Goal: Book appointment/travel/reservation

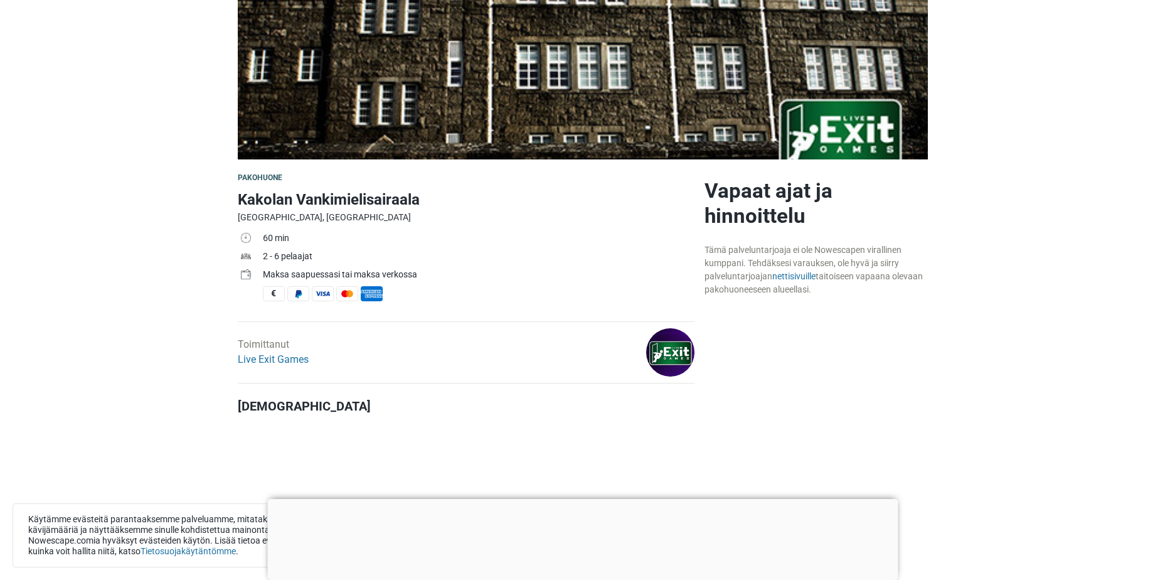
scroll to position [251, 0]
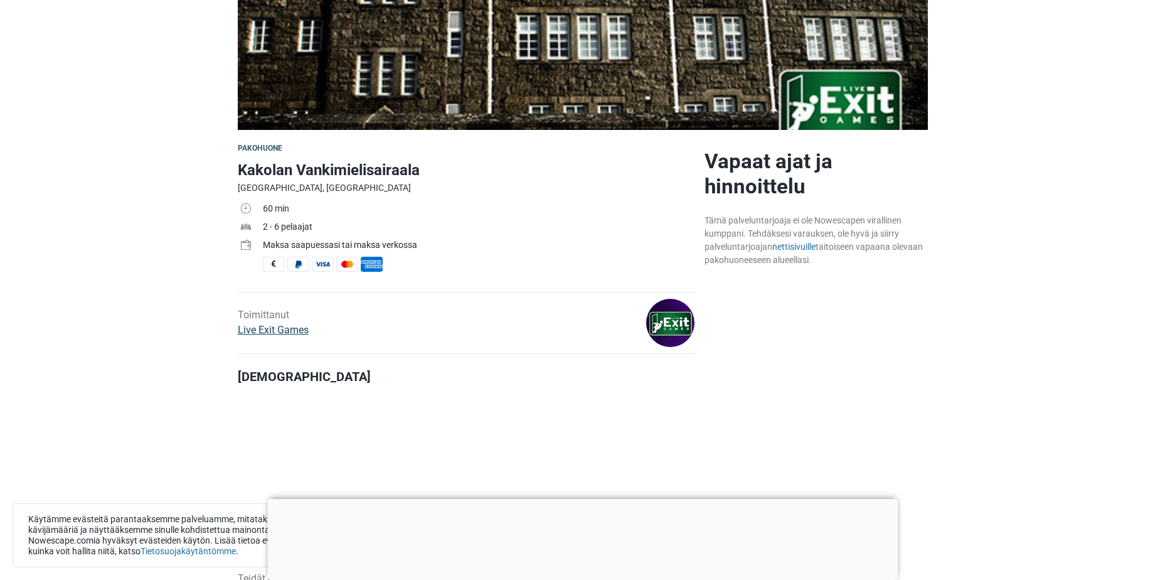
click at [282, 331] on link "Live Exit Games" at bounding box center [273, 330] width 71 height 12
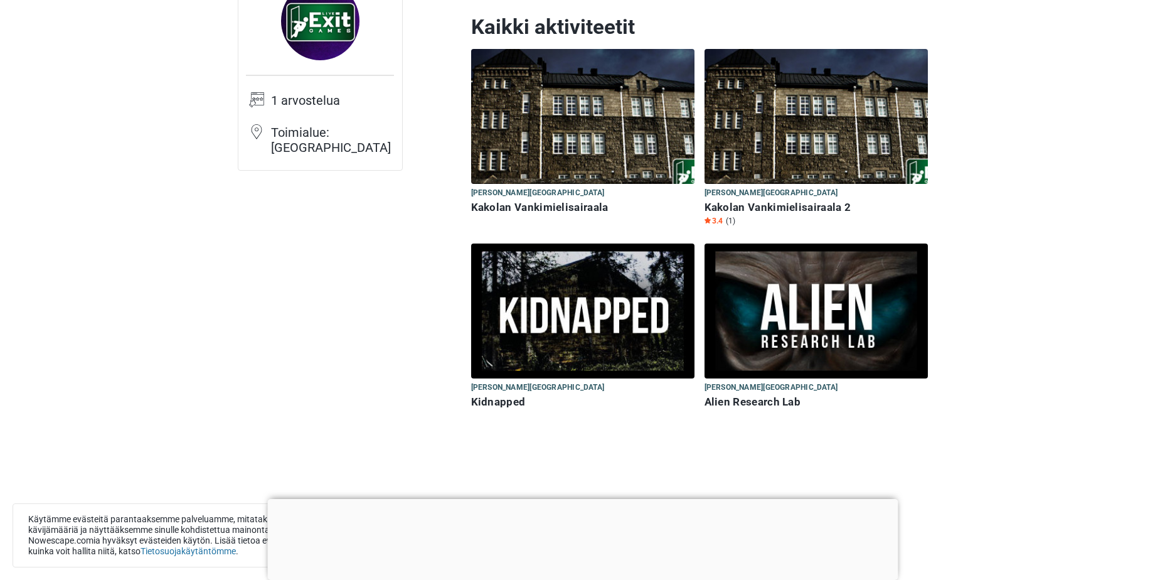
scroll to position [126, 0]
click at [550, 204] on h6 "Kakolan Vankimielisairaala" at bounding box center [582, 206] width 223 height 13
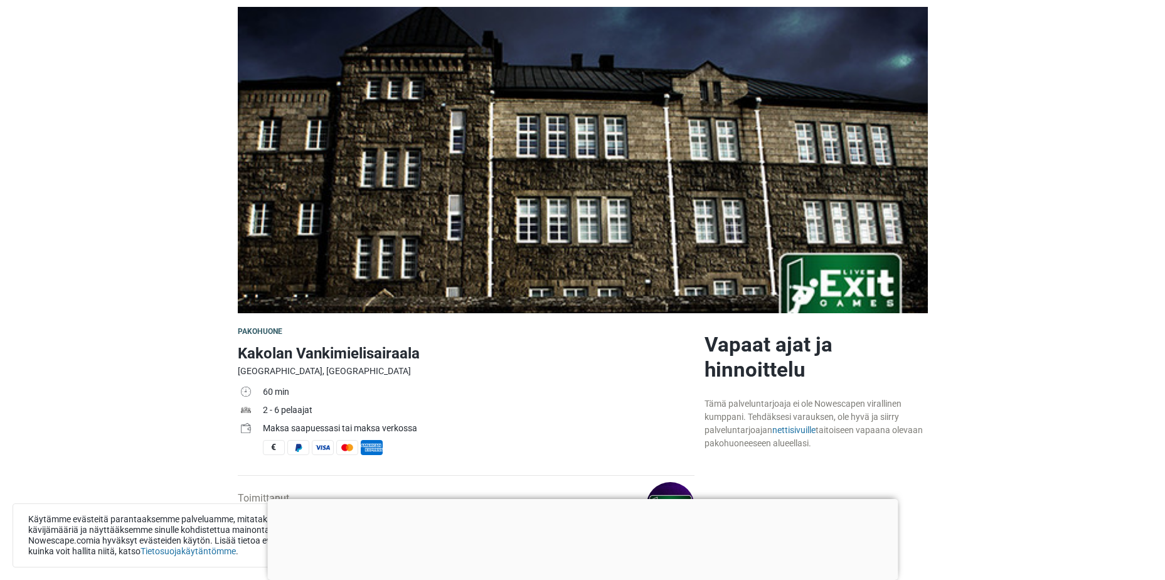
scroll to position [126, 0]
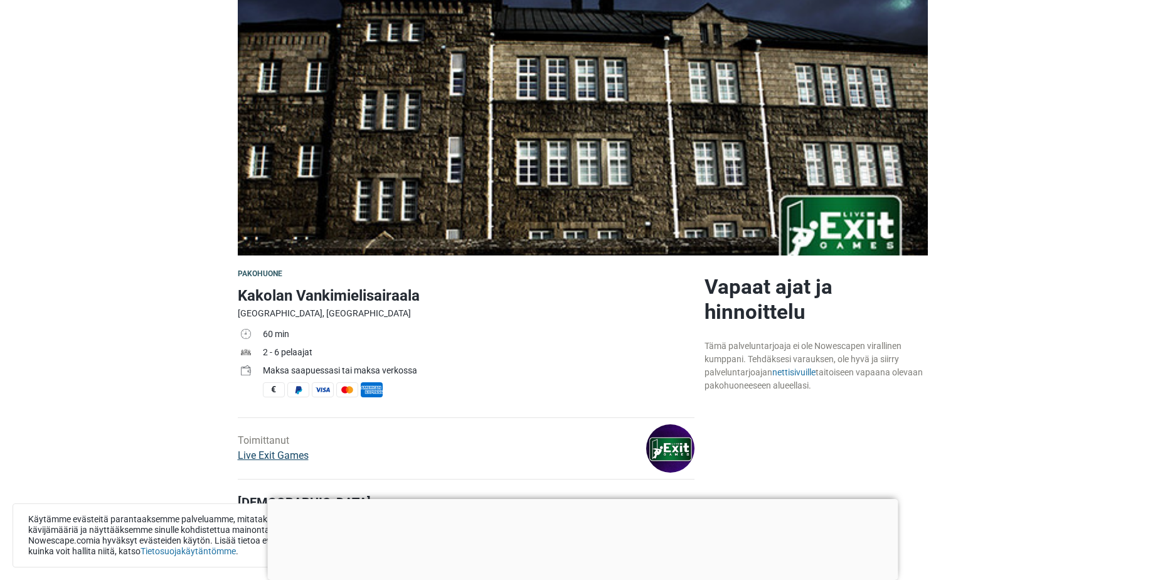
click at [269, 456] on link "Live Exit Games" at bounding box center [273, 455] width 71 height 12
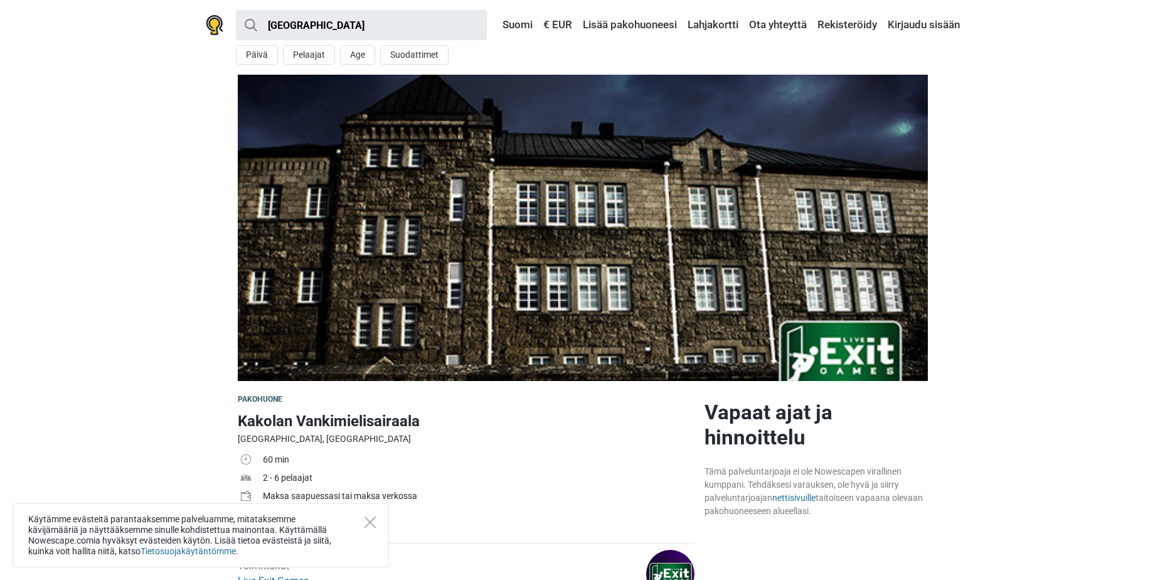
scroll to position [126, 0]
